Goal: Entertainment & Leisure: Consume media (video, audio)

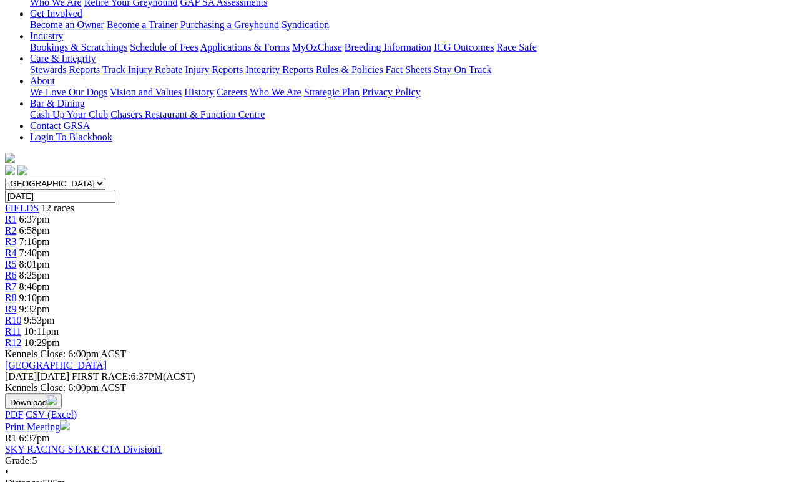
scroll to position [221, 23]
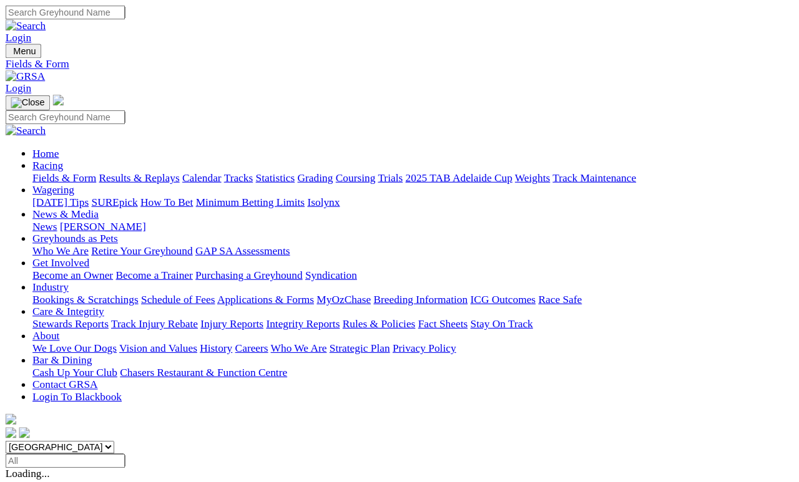
scroll to position [6, 0]
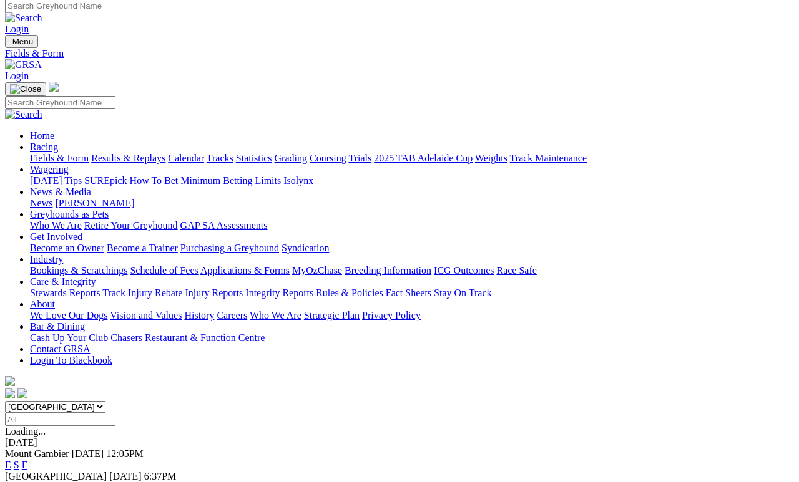
click at [165, 153] on link "Results & Replays" at bounding box center [128, 158] width 74 height 11
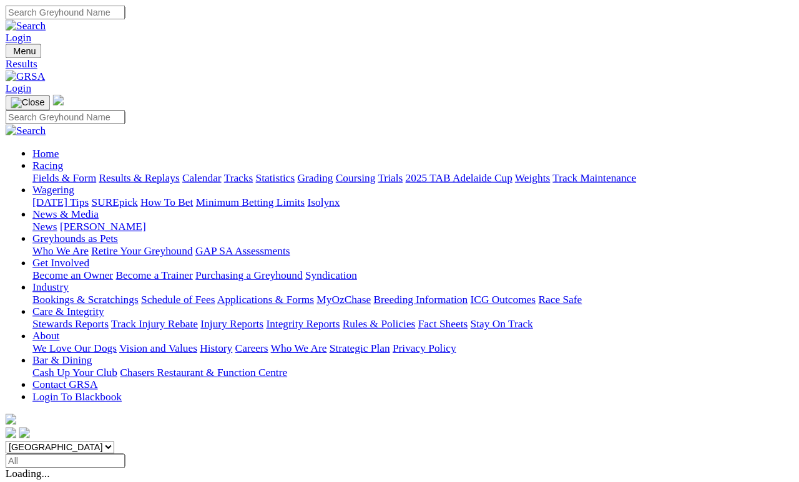
scroll to position [6, 0]
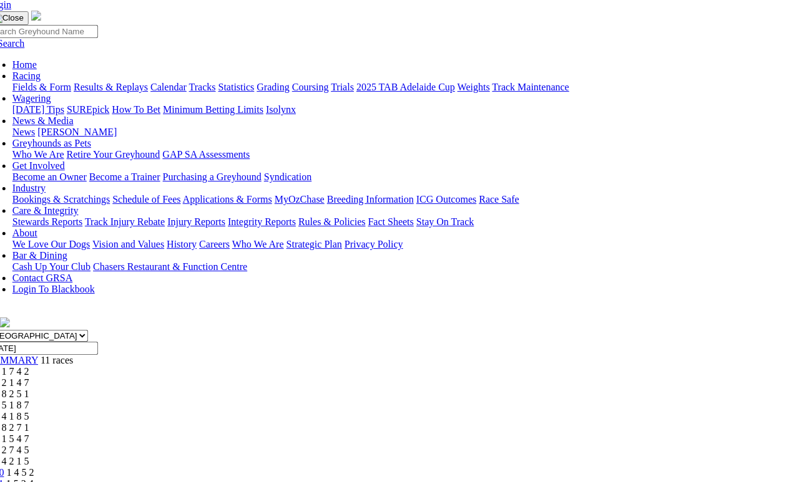
scroll to position [63, 17]
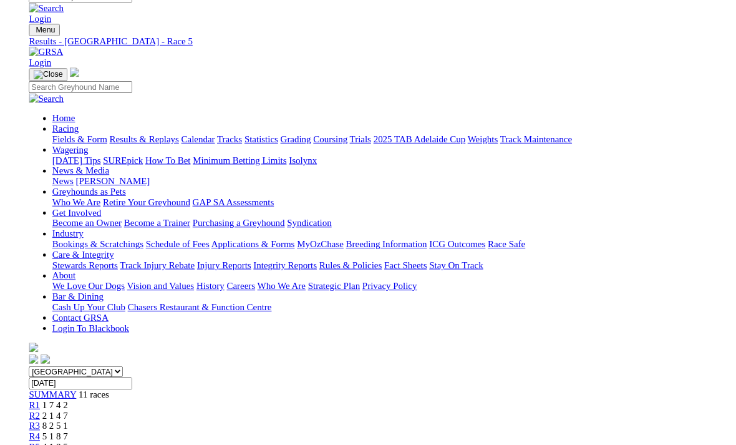
scroll to position [79, 0]
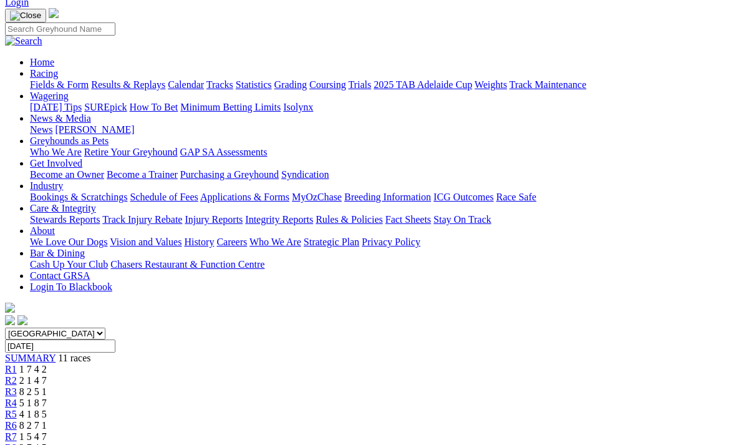
click at [17, 431] on span "R7" at bounding box center [11, 436] width 12 height 11
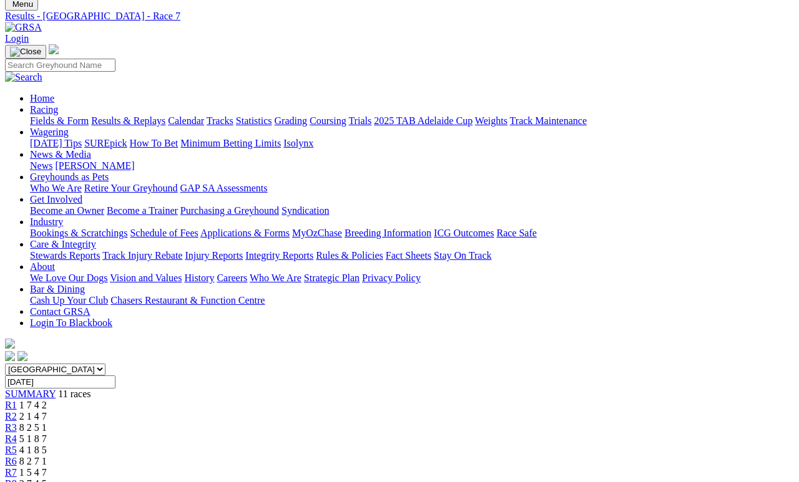
scroll to position [48, 0]
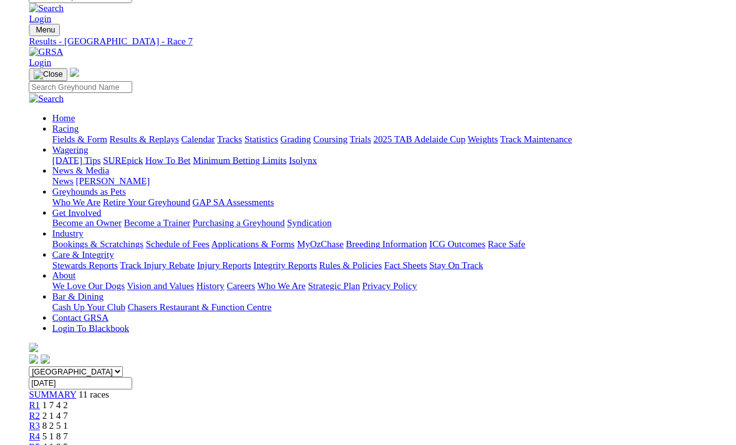
scroll to position [64, 0]
